Goal: Obtain resource: Download file/media

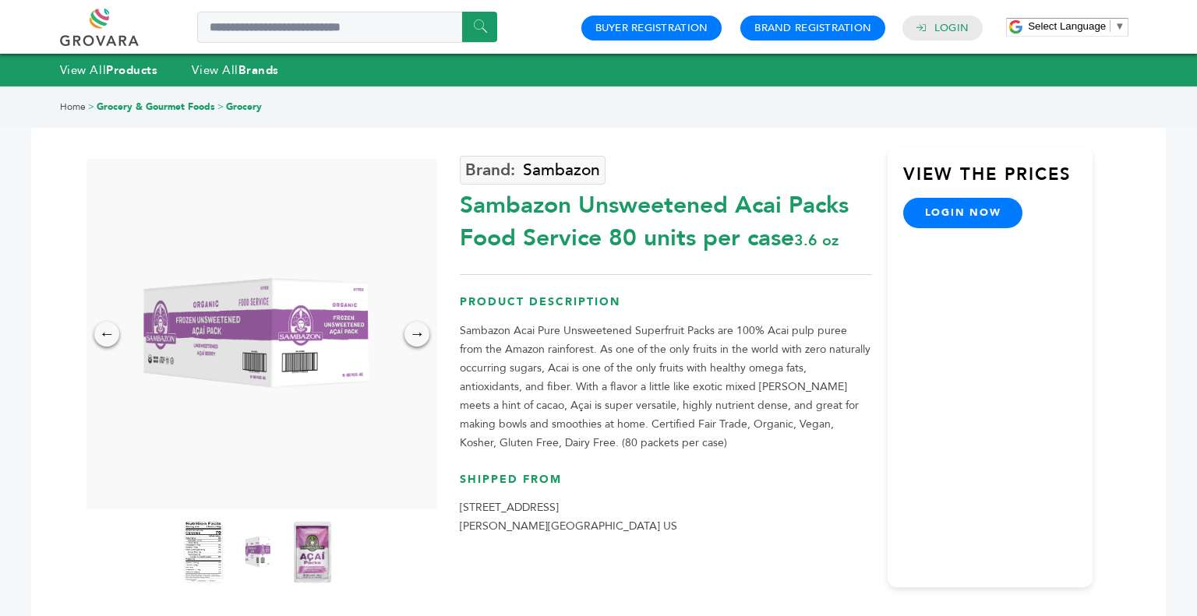
click at [414, 419] on img at bounding box center [258, 333] width 351 height 219
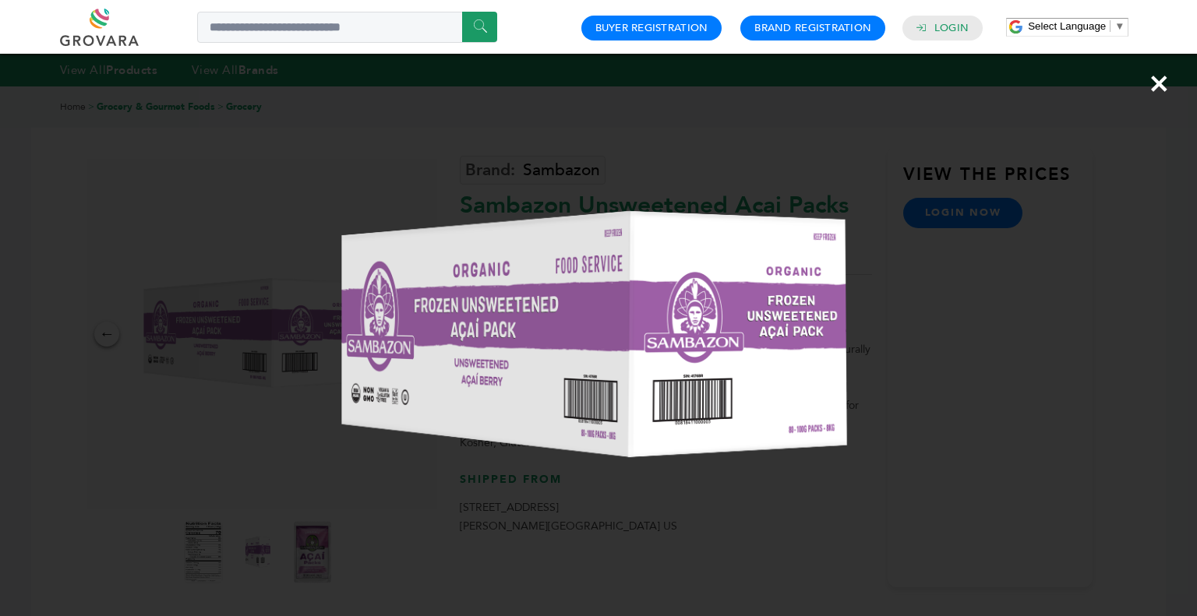
click at [983, 313] on img at bounding box center [598, 336] width 788 height 493
click at [963, 259] on img at bounding box center [598, 336] width 788 height 493
click at [1167, 86] on span "×" at bounding box center [1158, 84] width 21 height 44
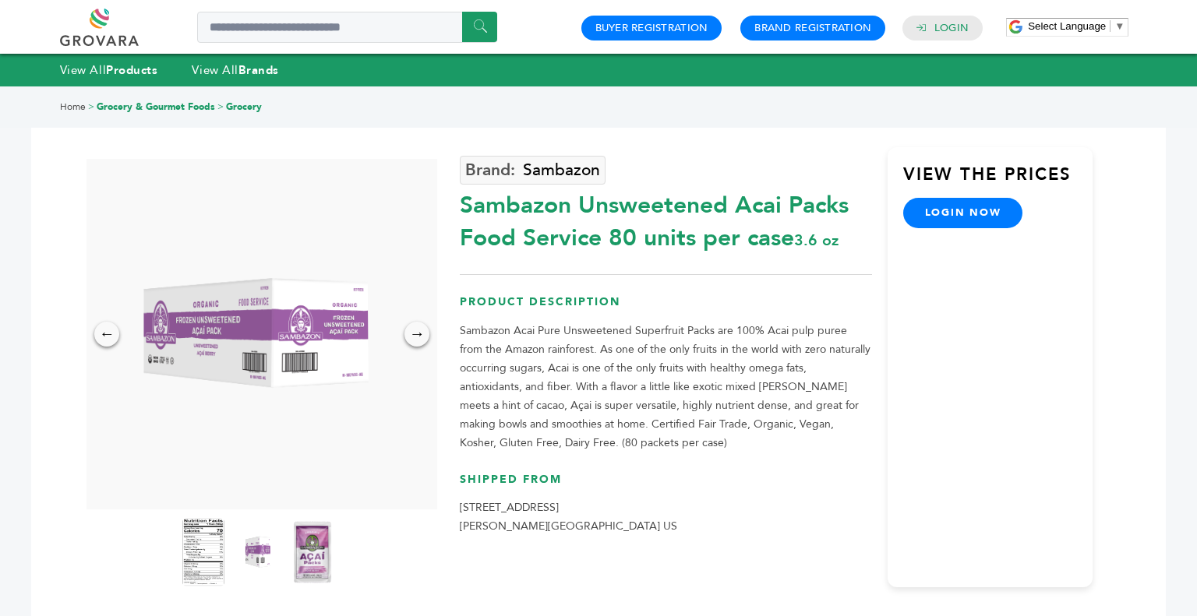
click at [206, 563] on img at bounding box center [203, 552] width 43 height 69
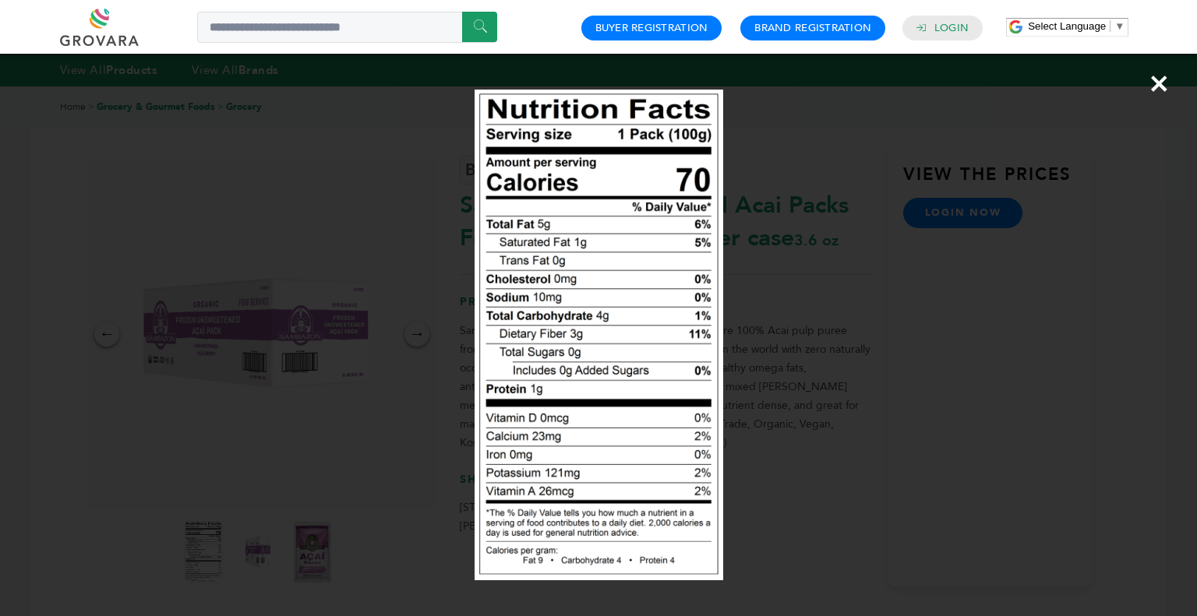
click at [1170, 80] on div "×" at bounding box center [598, 308] width 1197 height 616
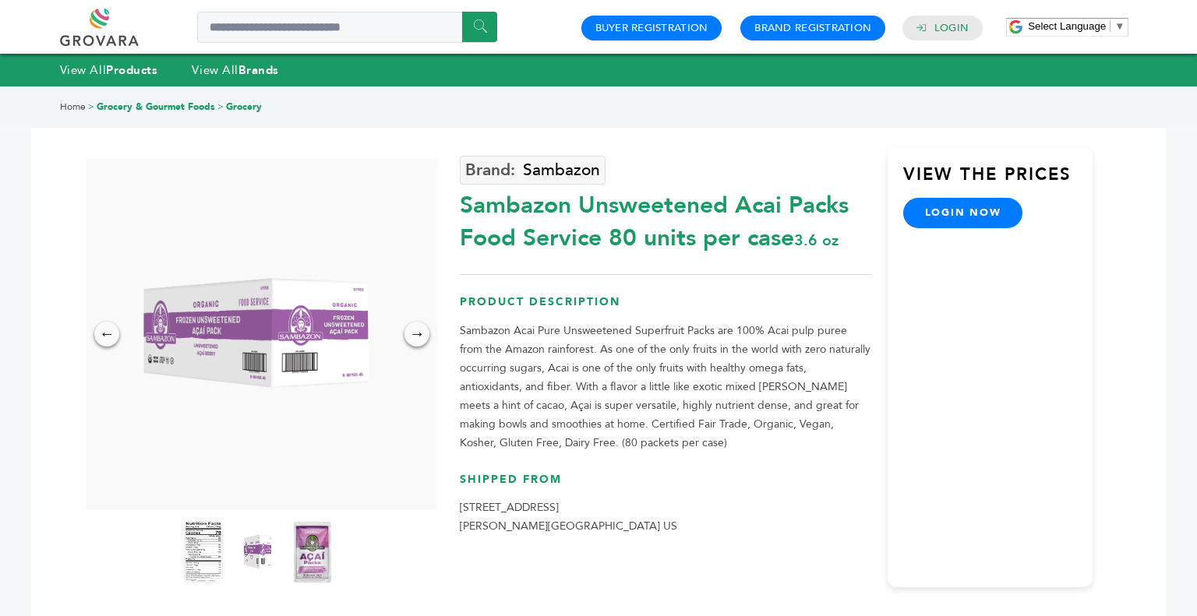
click at [270, 559] on img at bounding box center [258, 552] width 43 height 69
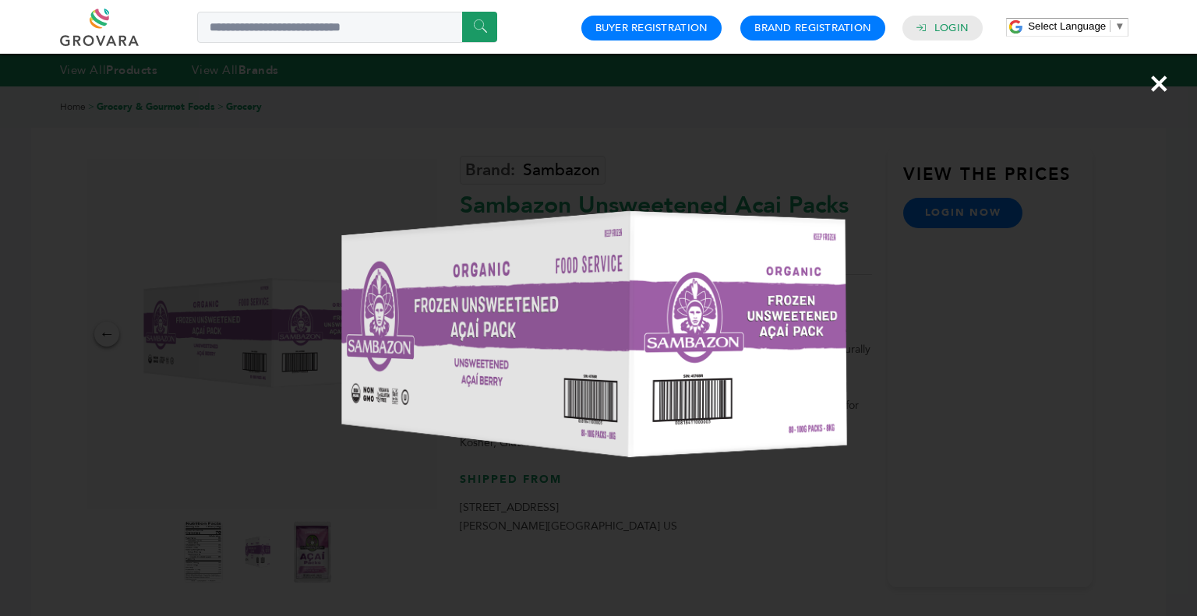
click at [1168, 82] on span "×" at bounding box center [1158, 84] width 21 height 44
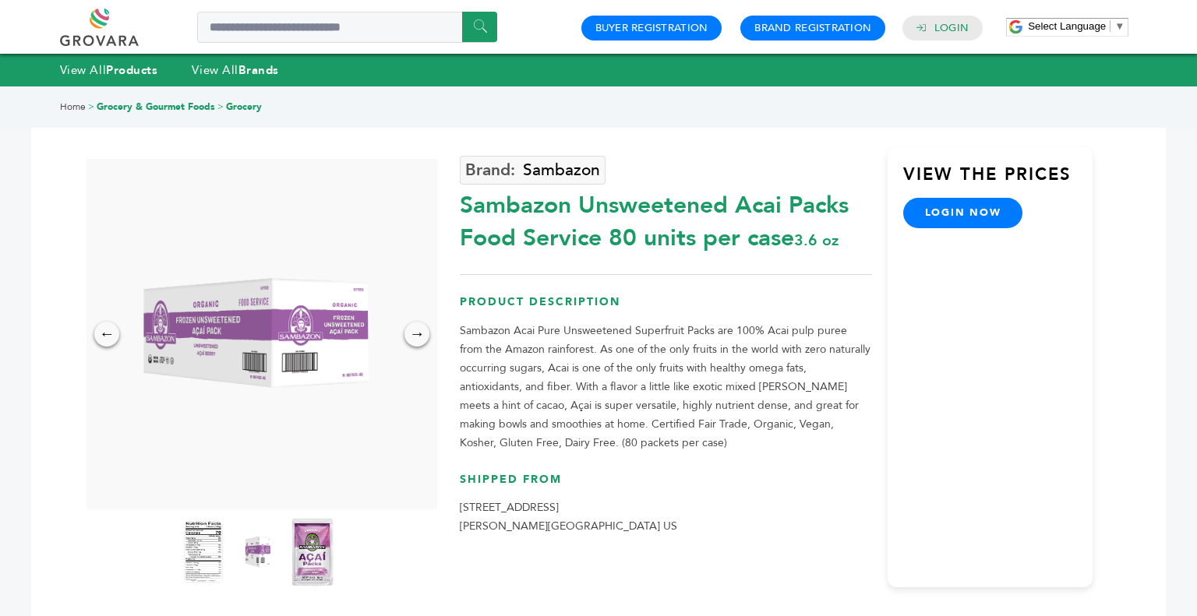
click at [328, 565] on img at bounding box center [312, 552] width 43 height 69
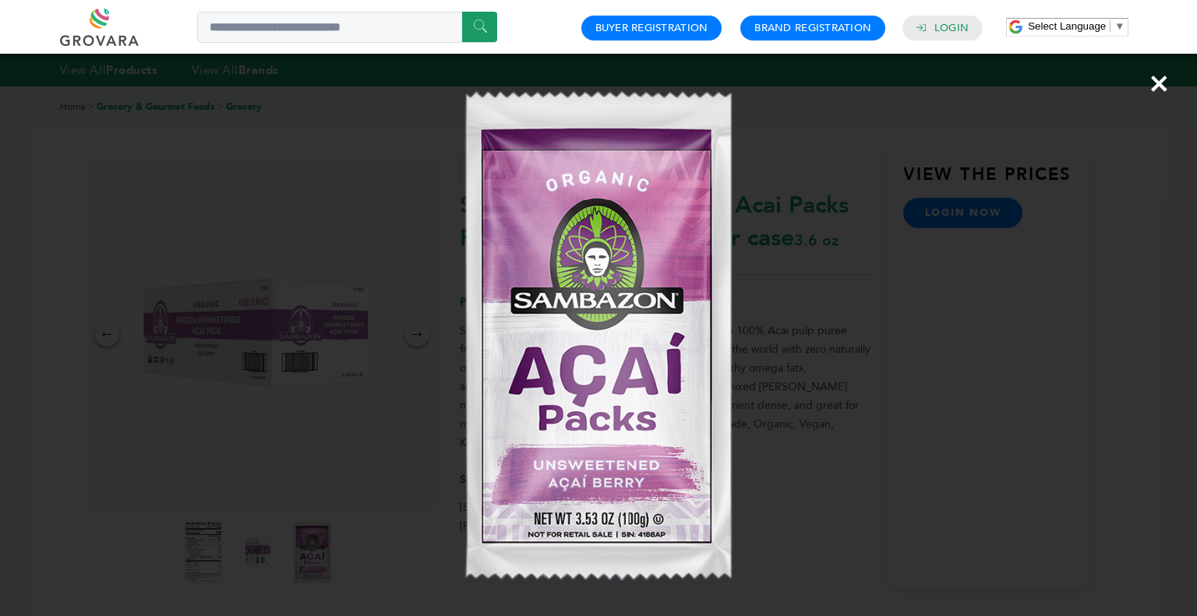
click at [1161, 100] on span "×" at bounding box center [1158, 84] width 21 height 44
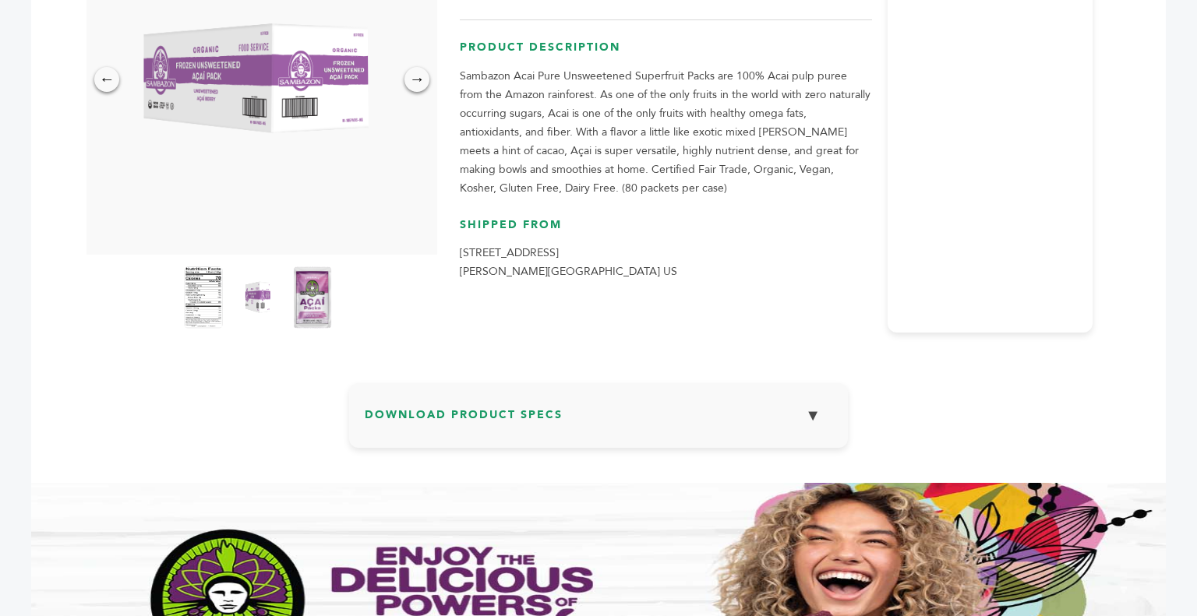
scroll to position [257, 0]
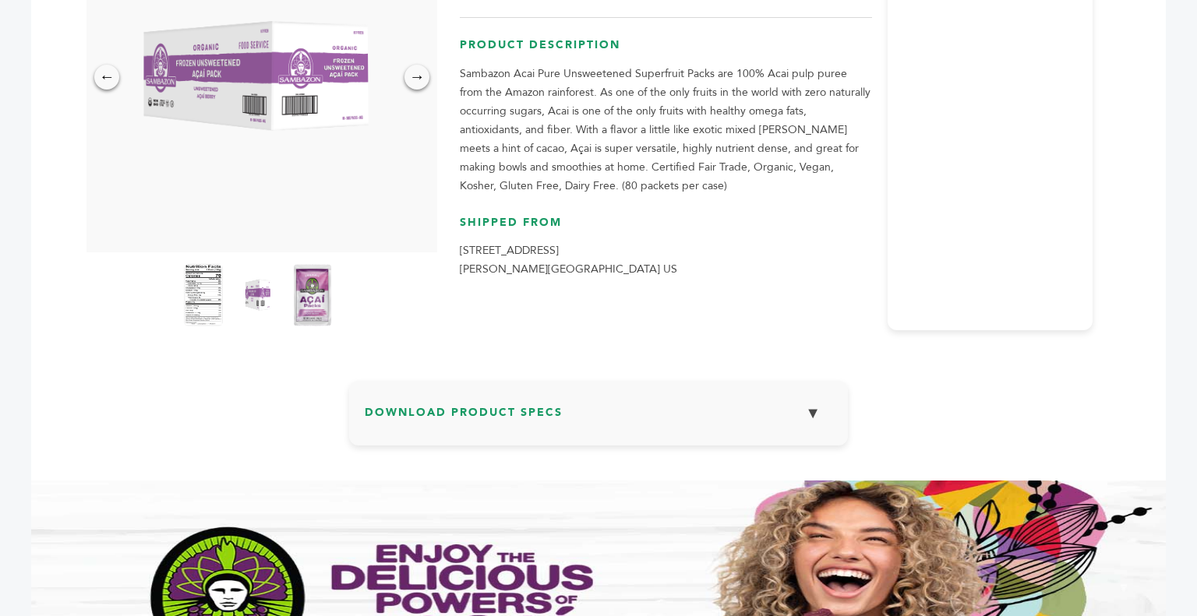
click at [816, 421] on button "▼" at bounding box center [812, 413] width 39 height 33
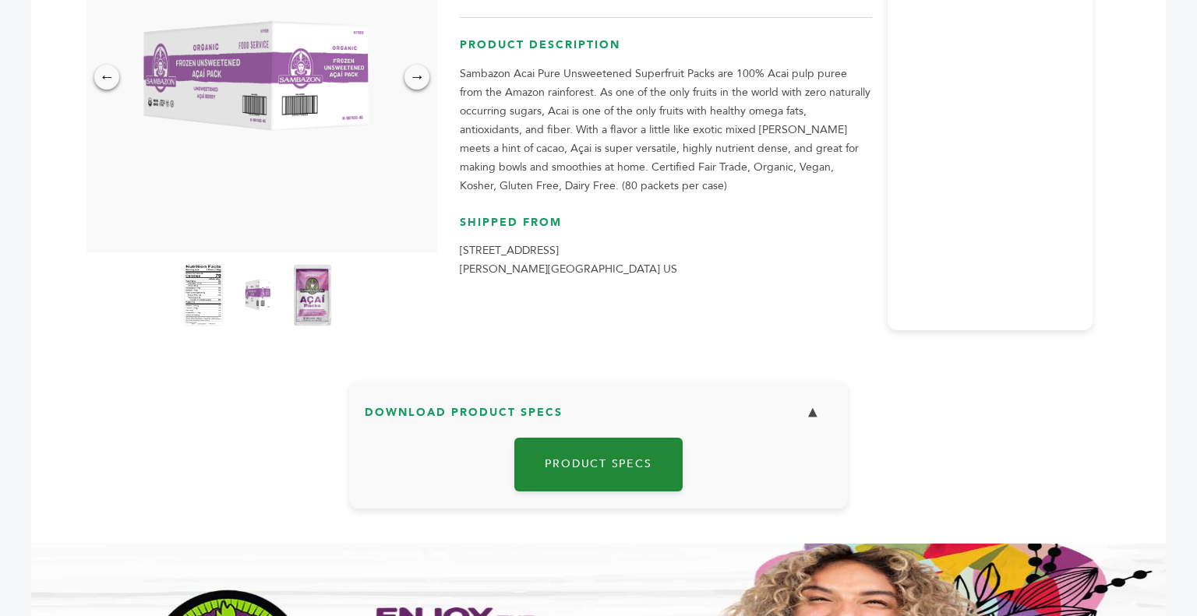
click at [652, 472] on link "Product Specs" at bounding box center [598, 465] width 168 height 54
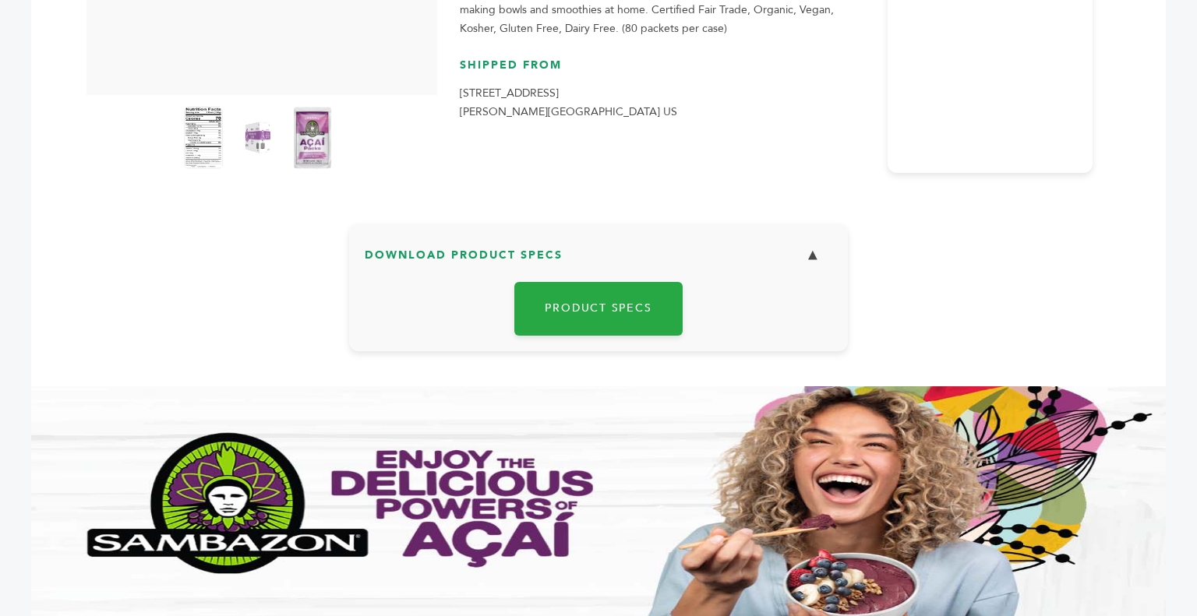
scroll to position [402, 0]
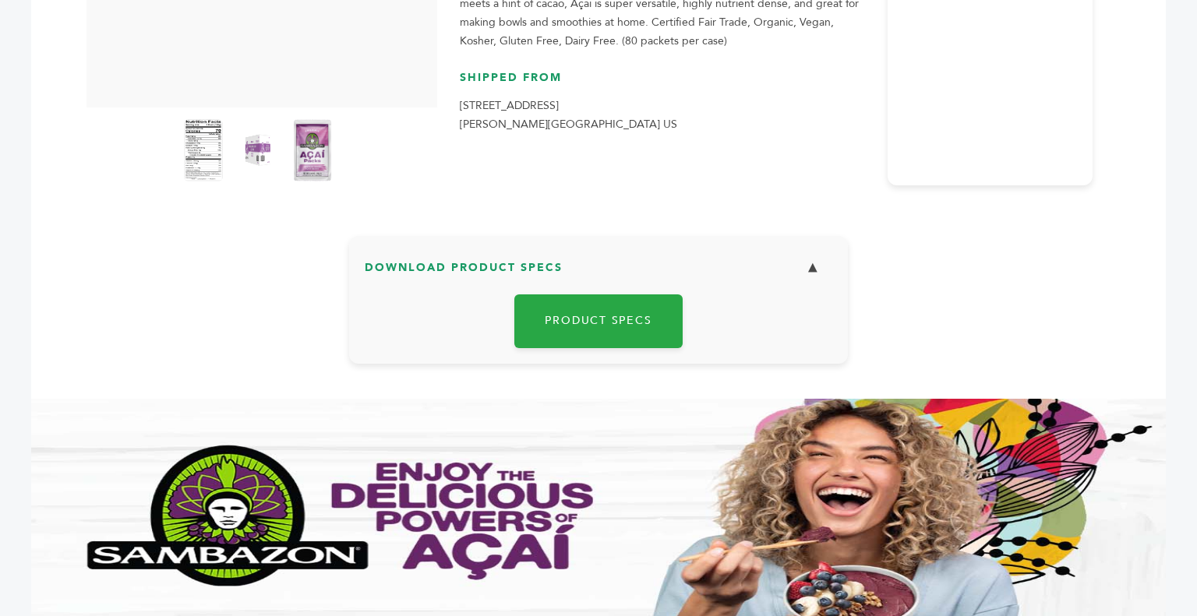
click at [819, 266] on button "▼" at bounding box center [812, 268] width 39 height 33
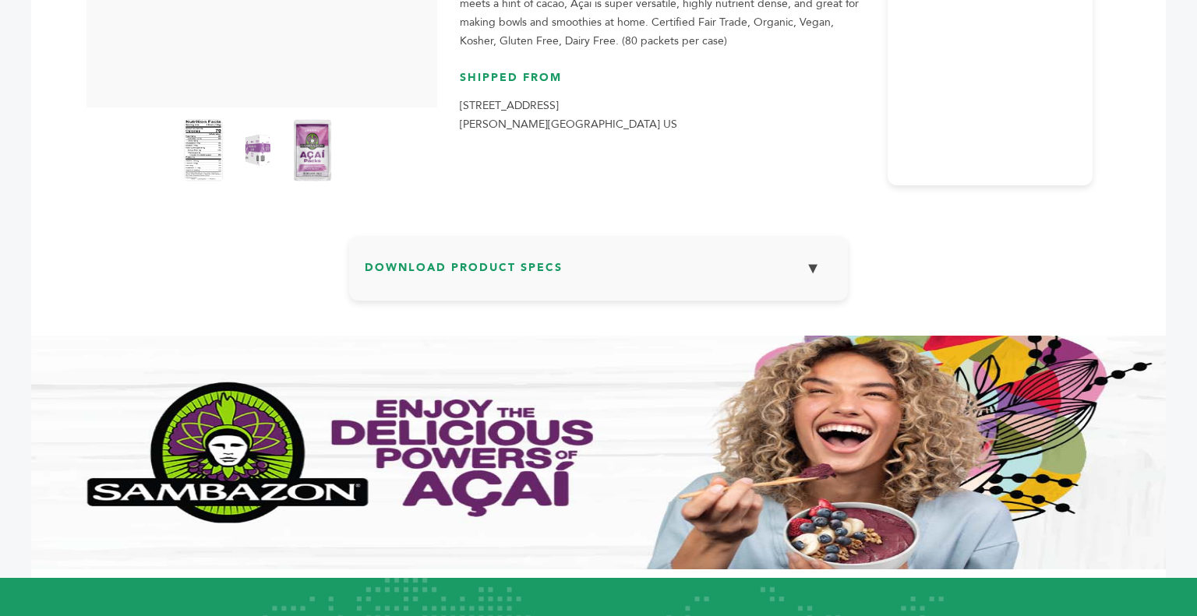
click at [819, 266] on button "▼" at bounding box center [812, 268] width 39 height 33
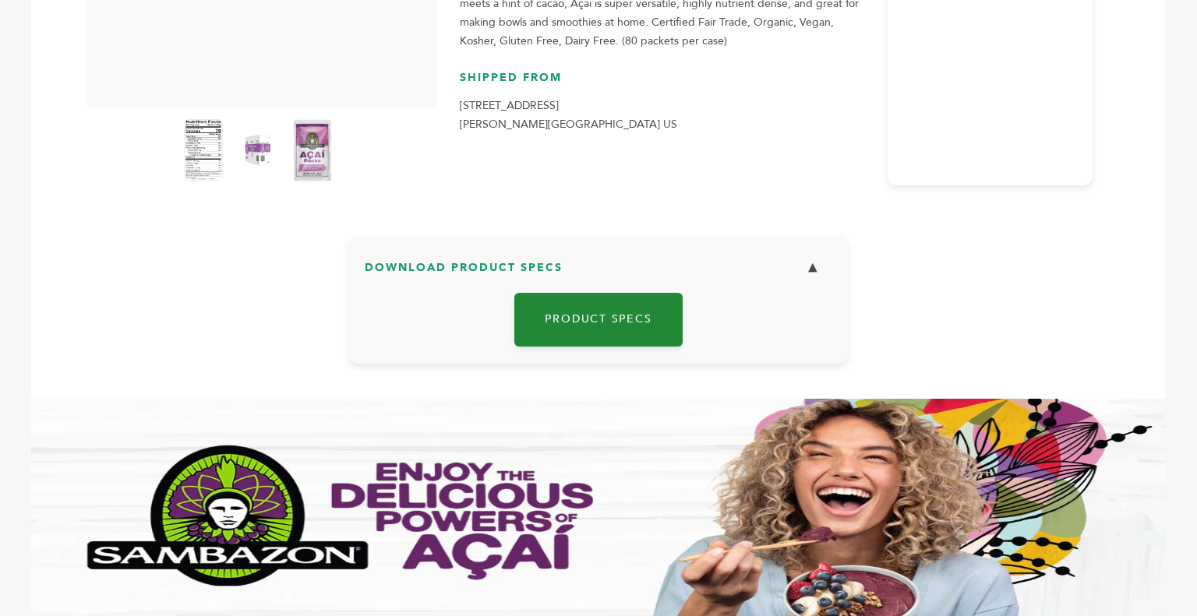
click at [631, 330] on link "Product Specs" at bounding box center [598, 320] width 168 height 54
